Goal: Submit feedback/report problem: Submit feedback/report problem

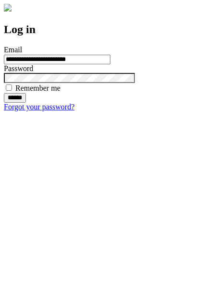
type input "**********"
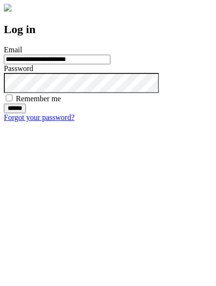
click at [26, 113] on input "******" at bounding box center [15, 108] width 22 height 10
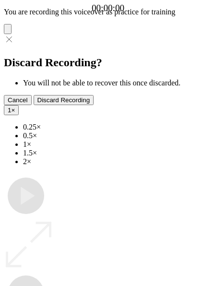
type input "**********"
